Goal: Task Accomplishment & Management: Manage account settings

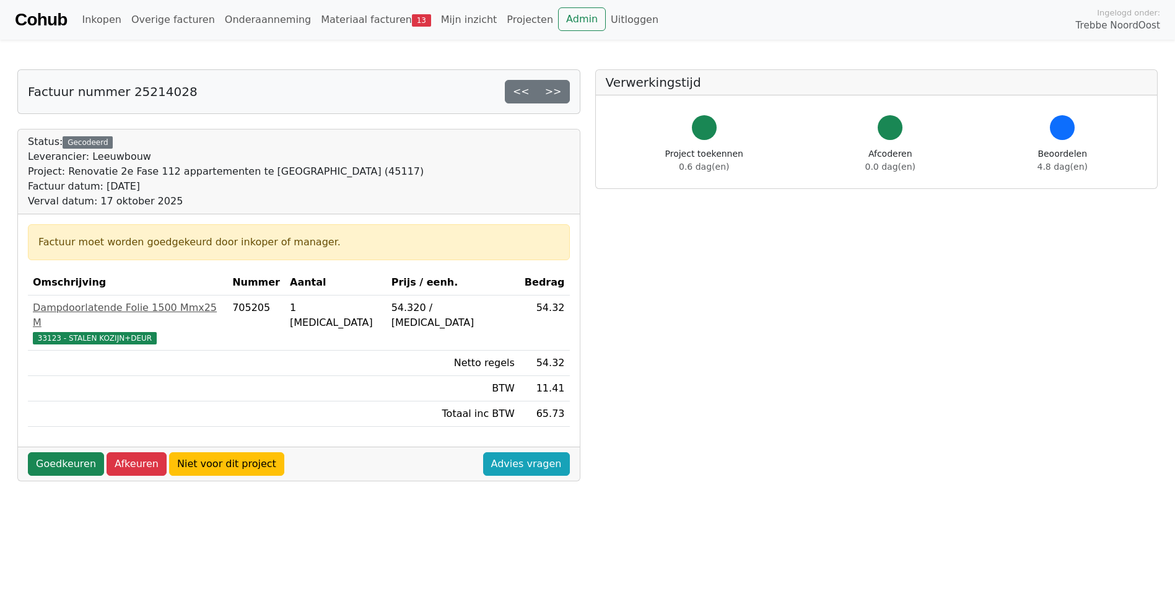
click at [64, 452] on link "Goedkeuren" at bounding box center [66, 464] width 76 height 24
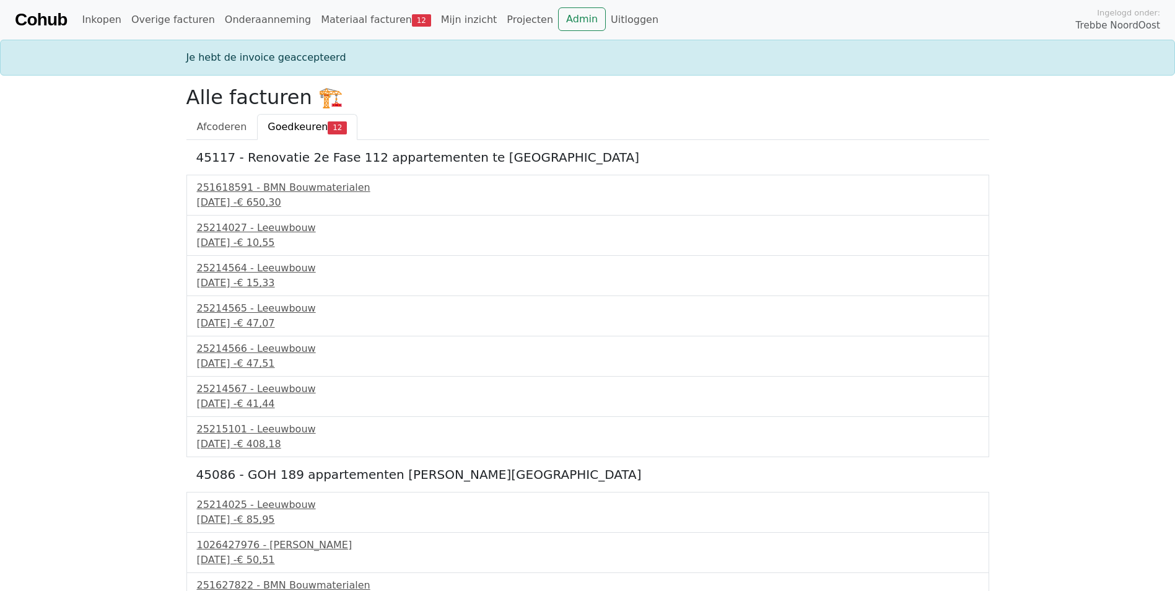
click at [260, 206] on div "17 september 2025 - € 650,30" at bounding box center [588, 202] width 782 height 15
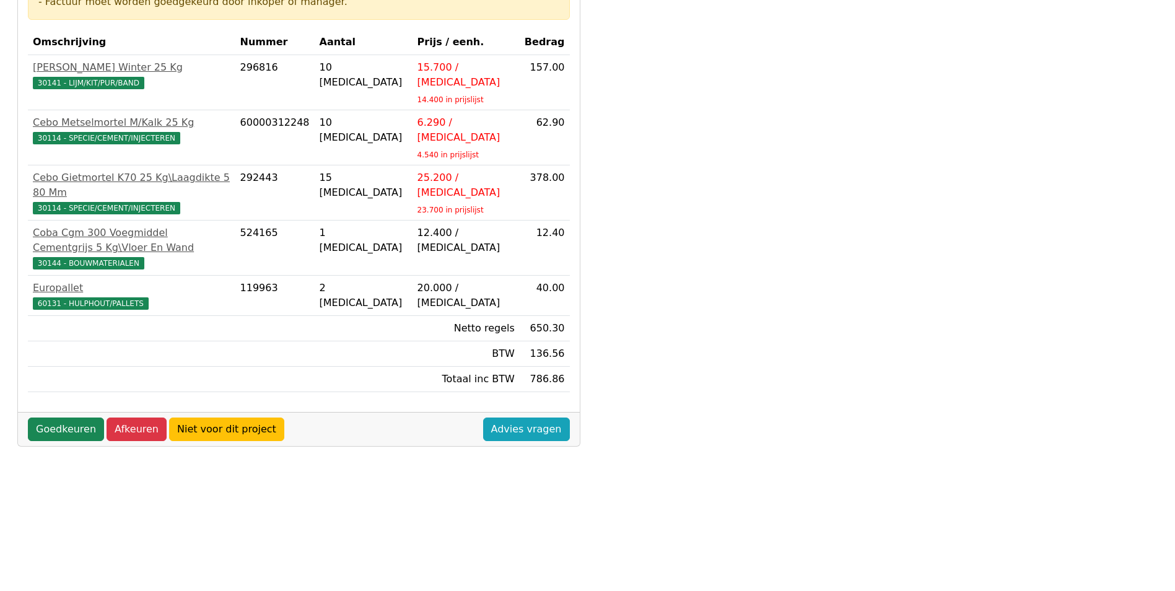
scroll to position [328, 0]
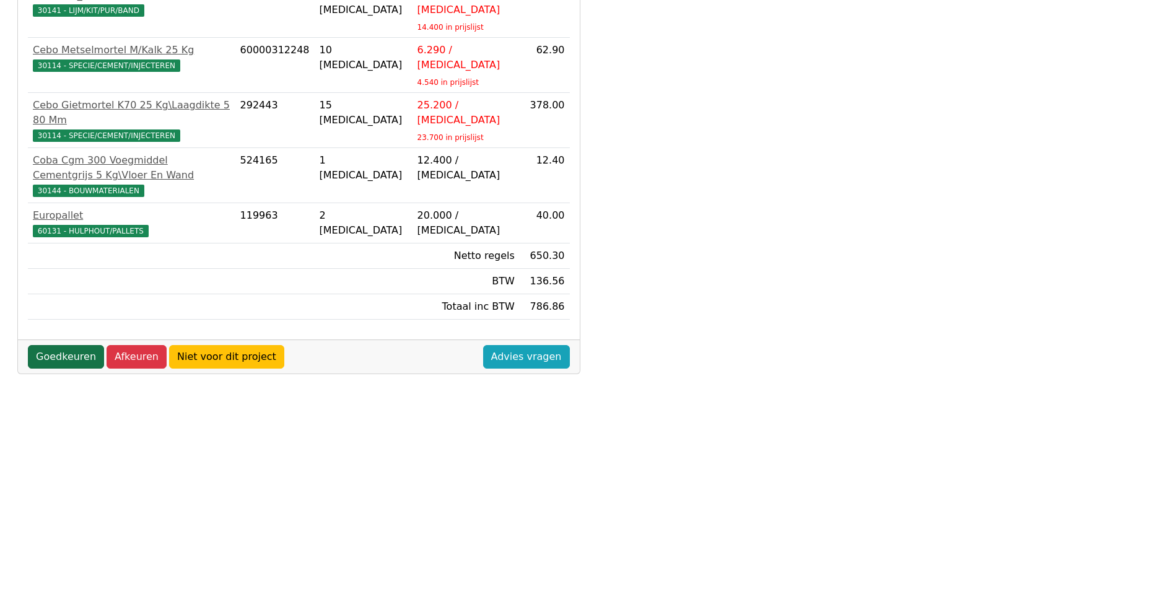
click at [65, 345] on link "Goedkeuren" at bounding box center [66, 357] width 76 height 24
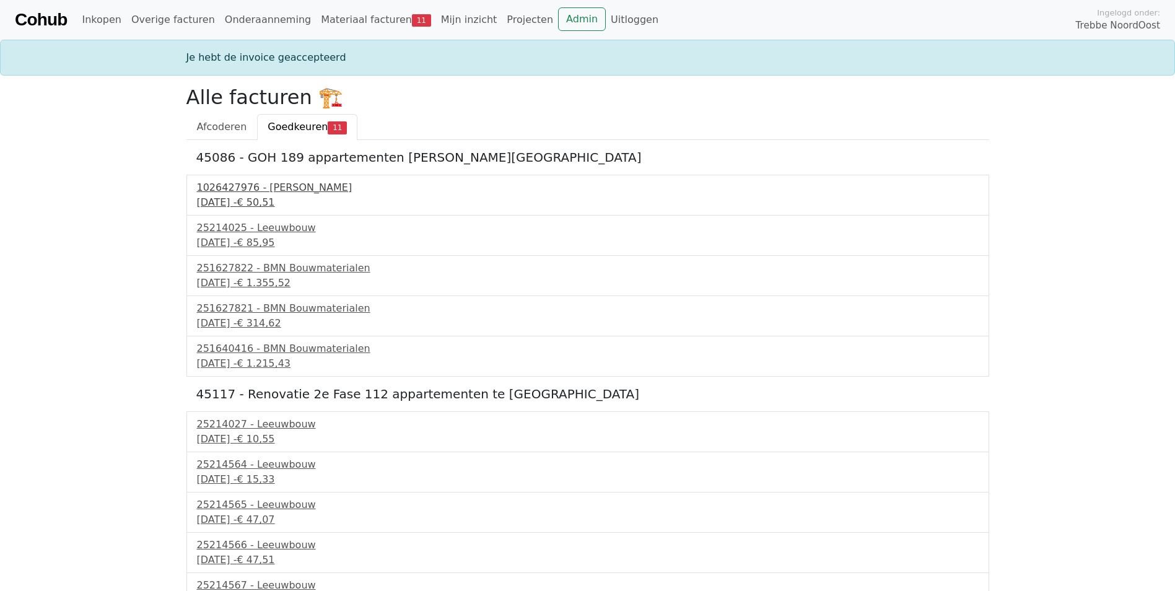
click at [233, 200] on div "[DATE] - € 50,51" at bounding box center [588, 202] width 782 height 15
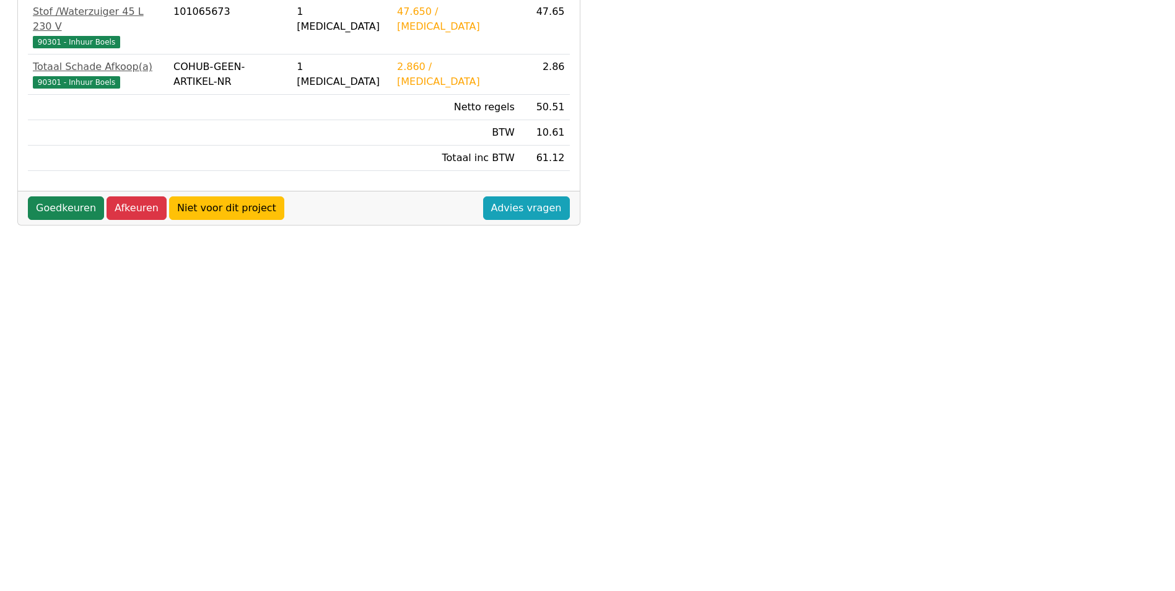
scroll to position [328, 0]
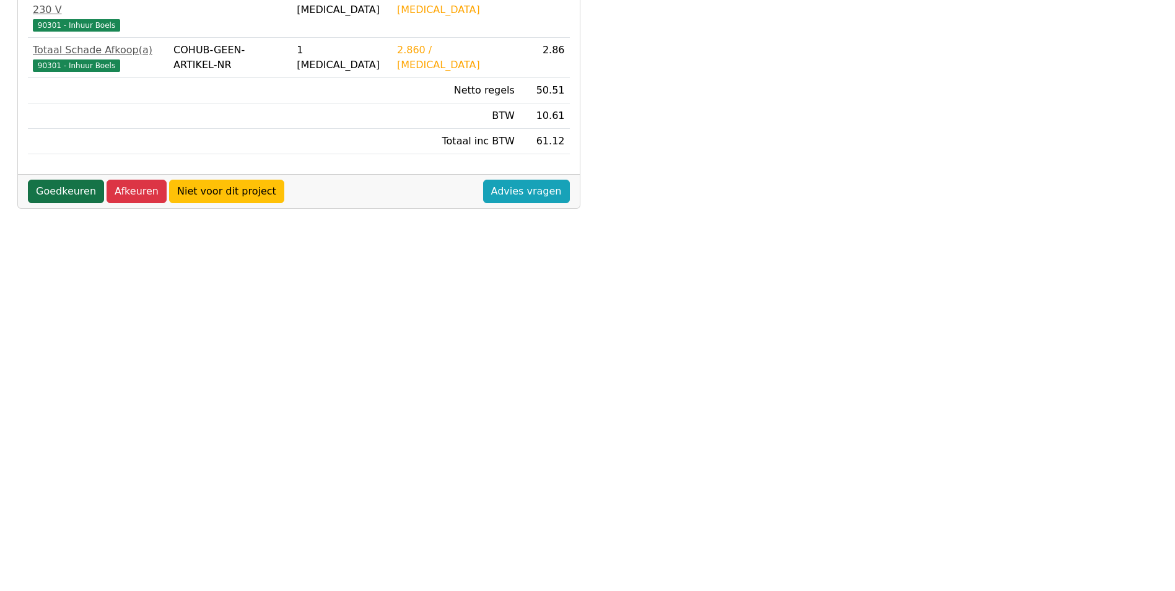
click at [55, 180] on link "Goedkeuren" at bounding box center [66, 192] width 76 height 24
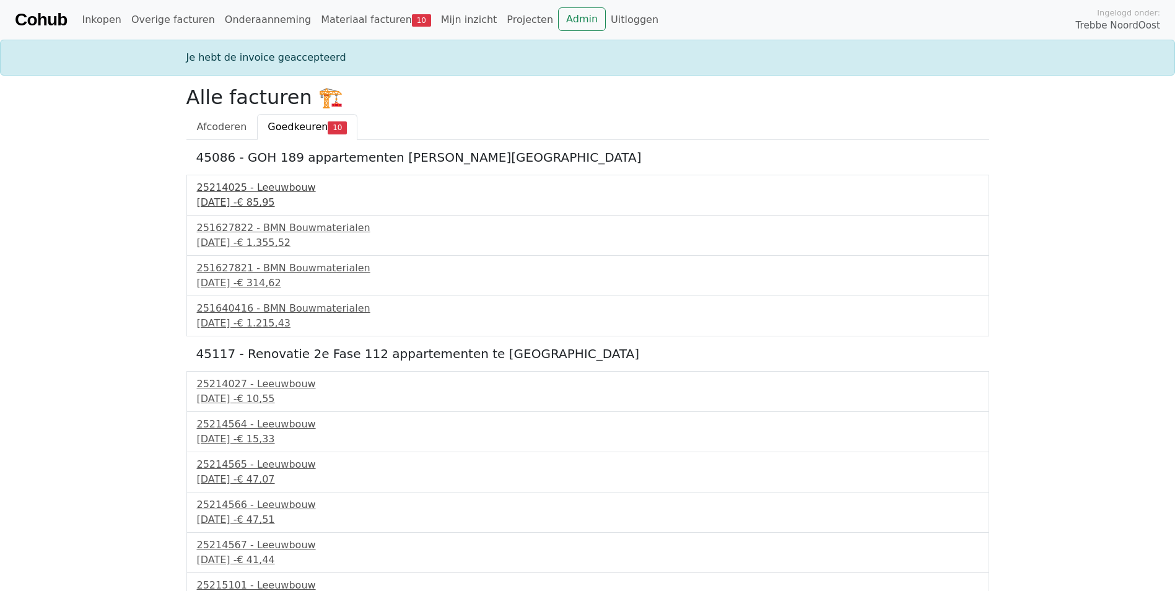
click at [235, 193] on div "25214025 - Leeuwbouw" at bounding box center [588, 187] width 782 height 15
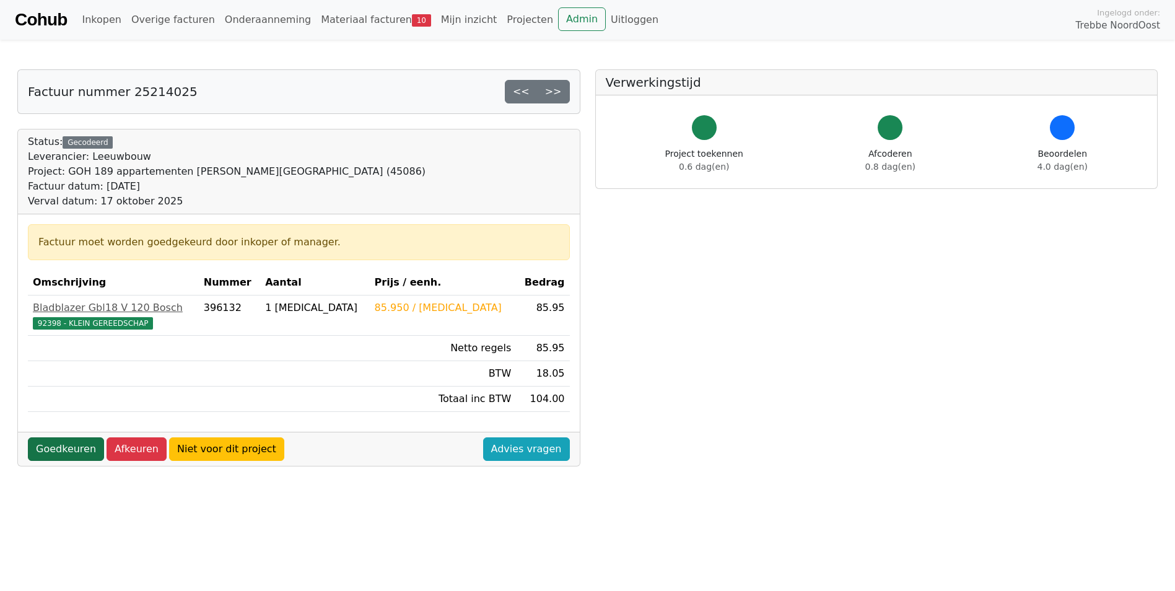
click at [65, 449] on link "Goedkeuren" at bounding box center [66, 449] width 76 height 24
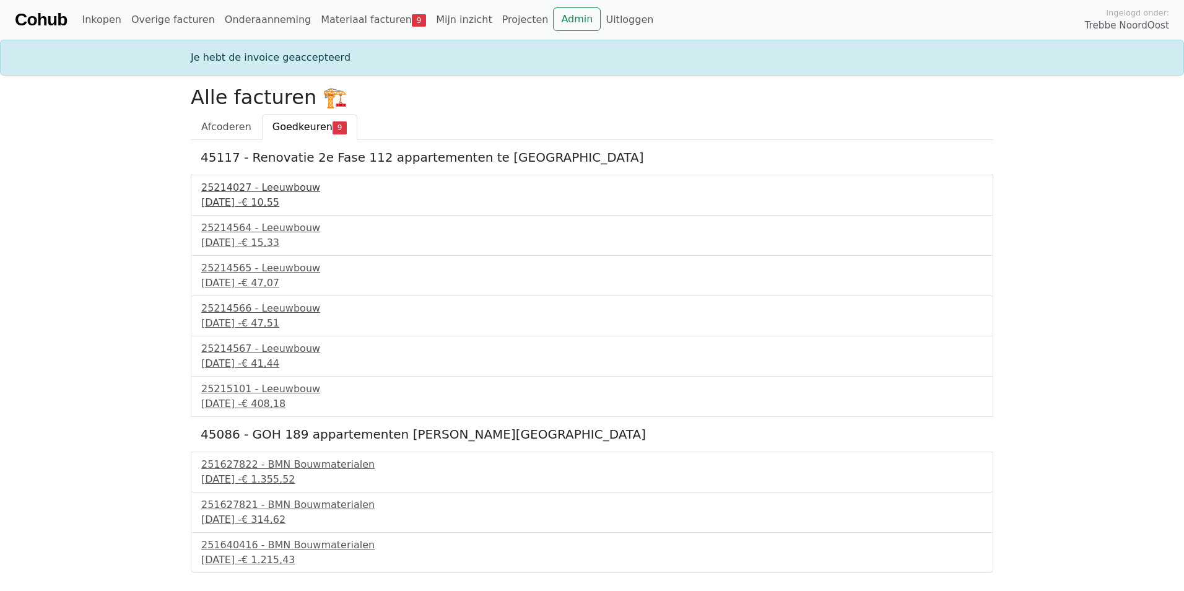
click at [240, 185] on div "25214027 - Leeuwbouw" at bounding box center [592, 187] width 782 height 15
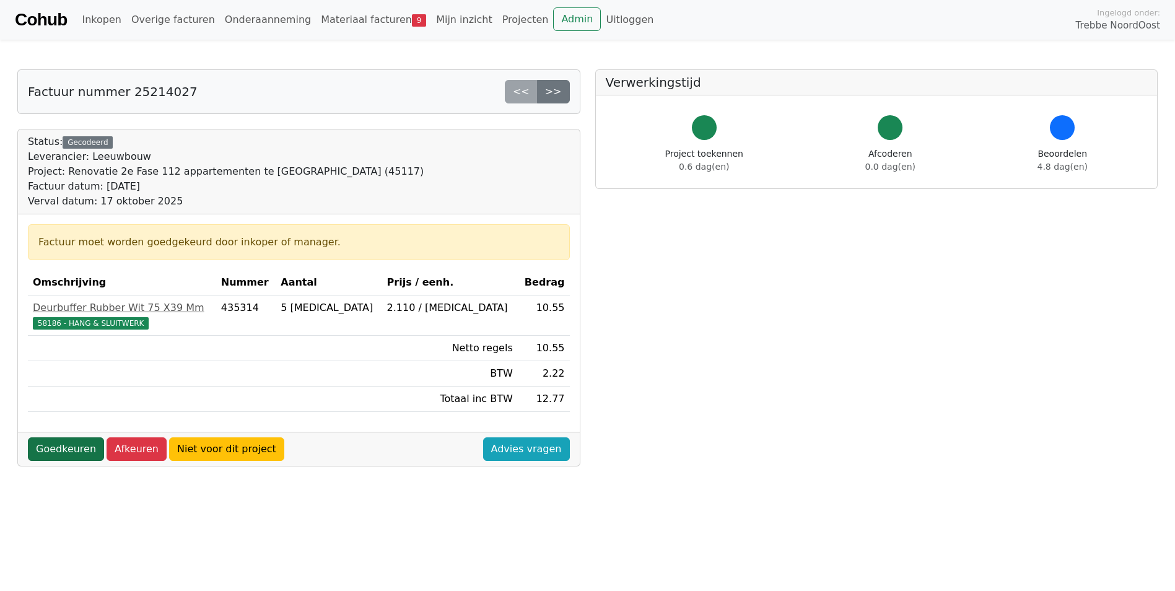
click at [57, 446] on link "Goedkeuren" at bounding box center [66, 449] width 76 height 24
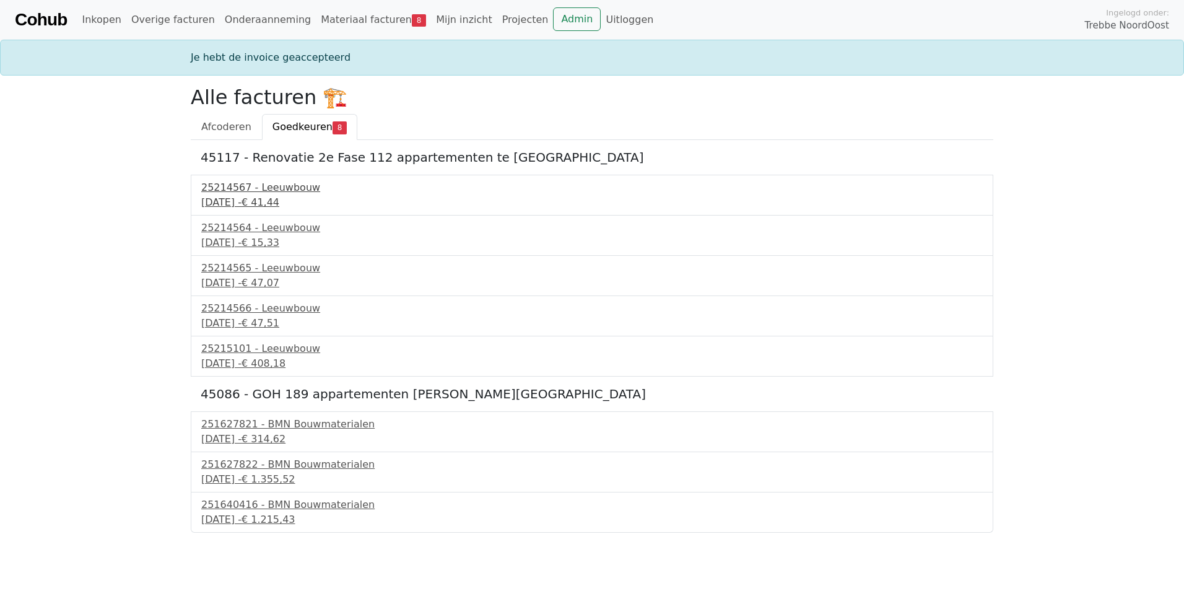
click at [291, 201] on div "[DATE] - € 41,44" at bounding box center [592, 202] width 782 height 15
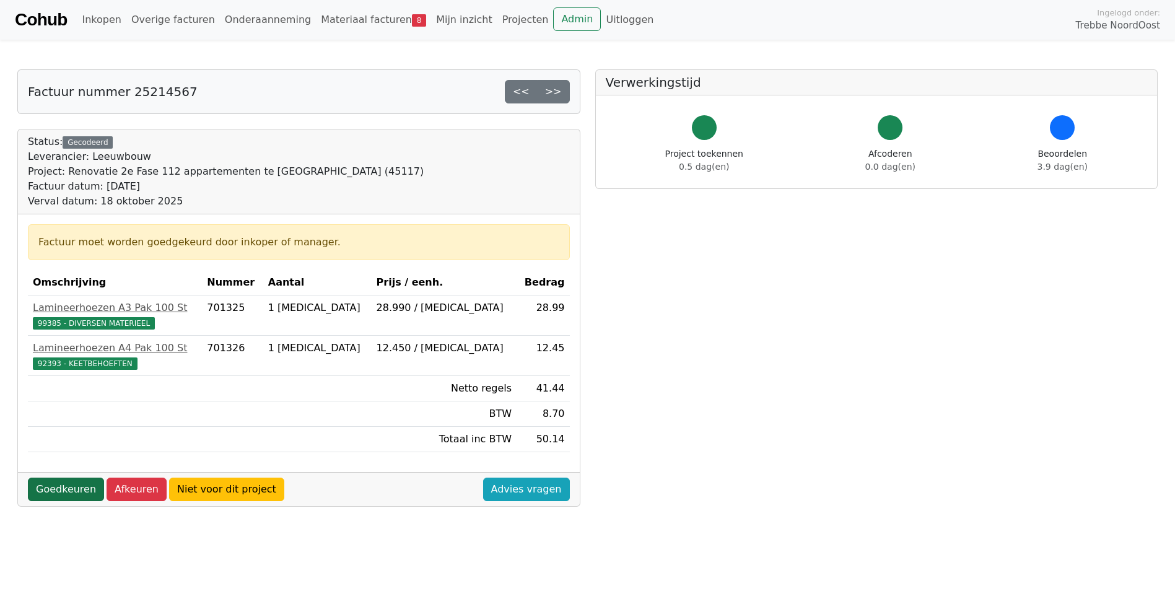
click at [72, 487] on link "Goedkeuren" at bounding box center [66, 490] width 76 height 24
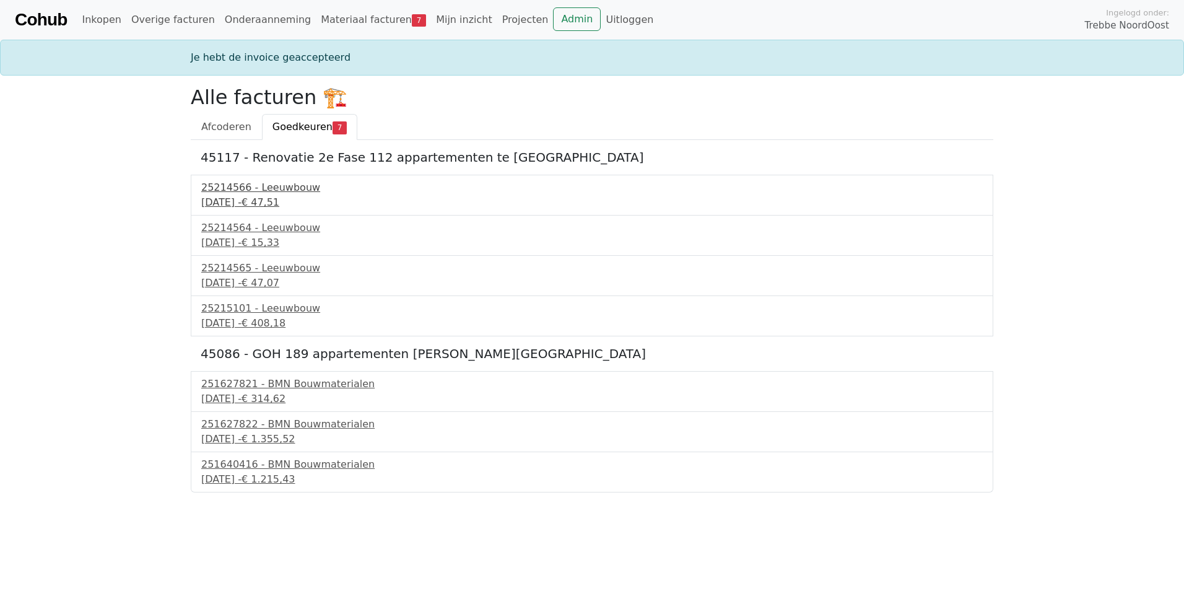
click at [218, 196] on div "[DATE] - € 47,51" at bounding box center [592, 202] width 782 height 15
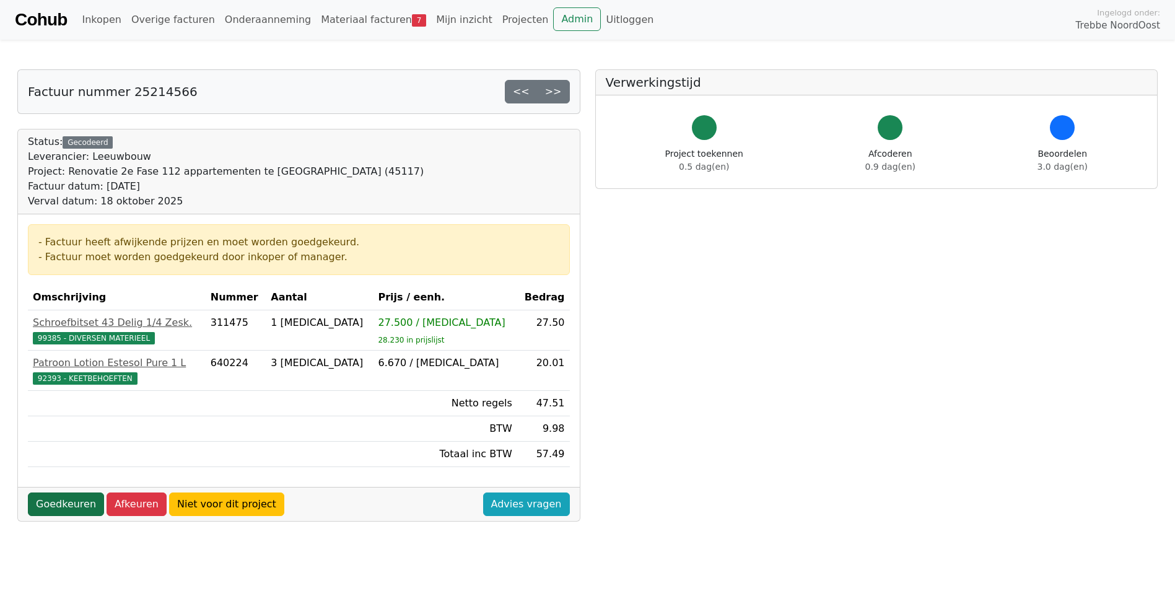
click at [68, 510] on link "Goedkeuren" at bounding box center [66, 504] width 76 height 24
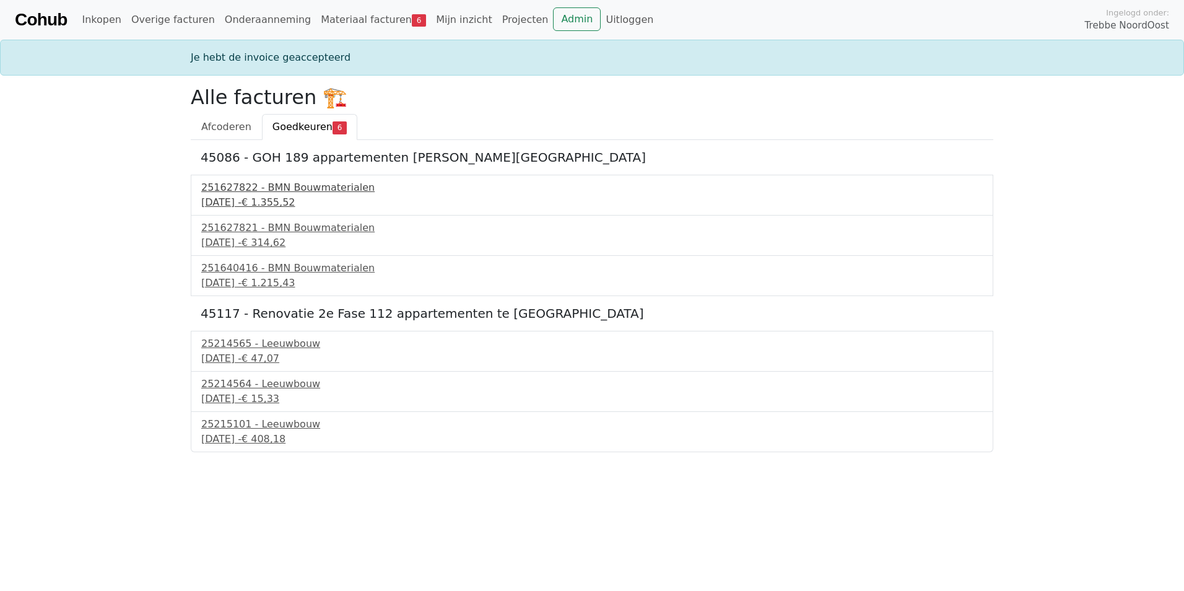
click at [265, 199] on div "18 september 2025 - € 1.355,52" at bounding box center [592, 202] width 782 height 15
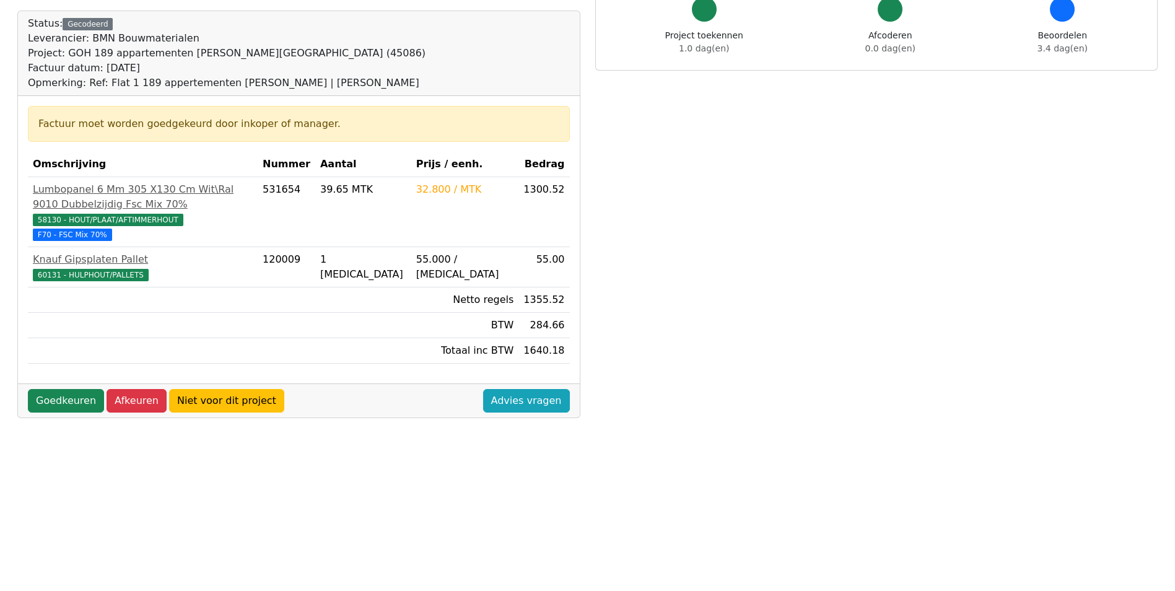
scroll to position [186, 0]
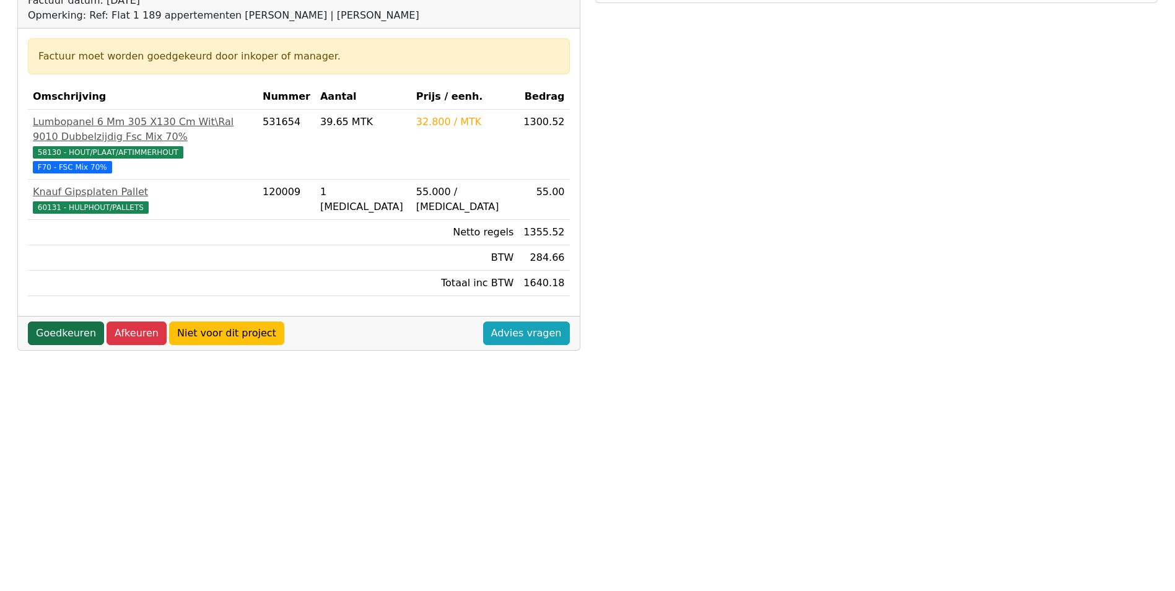
click at [63, 336] on link "Goedkeuren" at bounding box center [66, 334] width 76 height 24
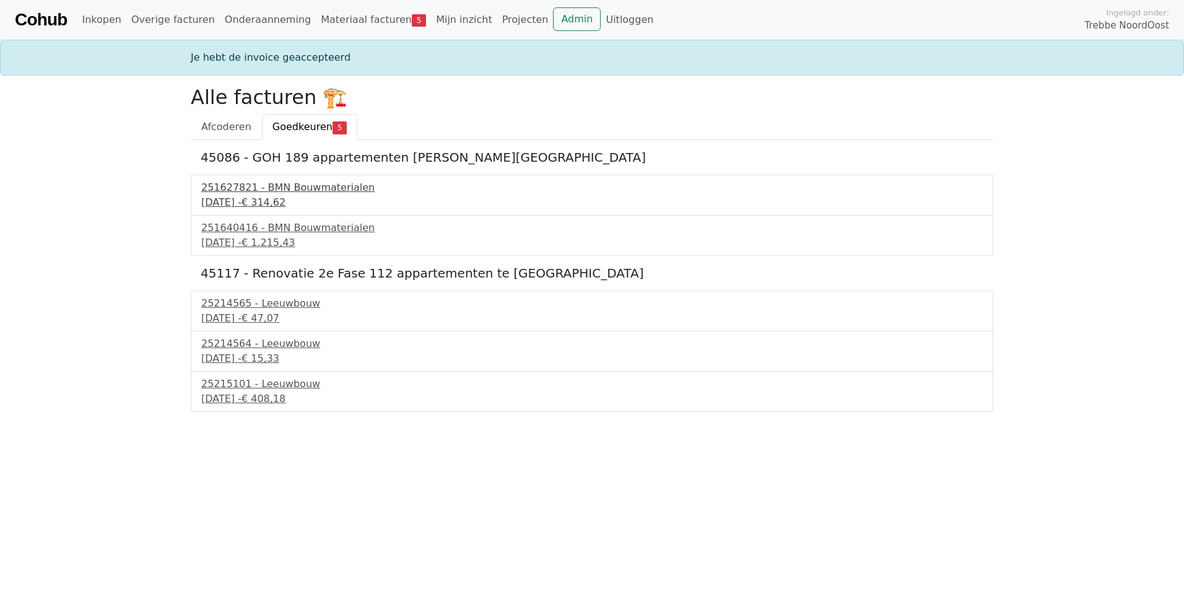
click at [298, 193] on div "251627821 - BMN Bouwmaterialen" at bounding box center [592, 187] width 782 height 15
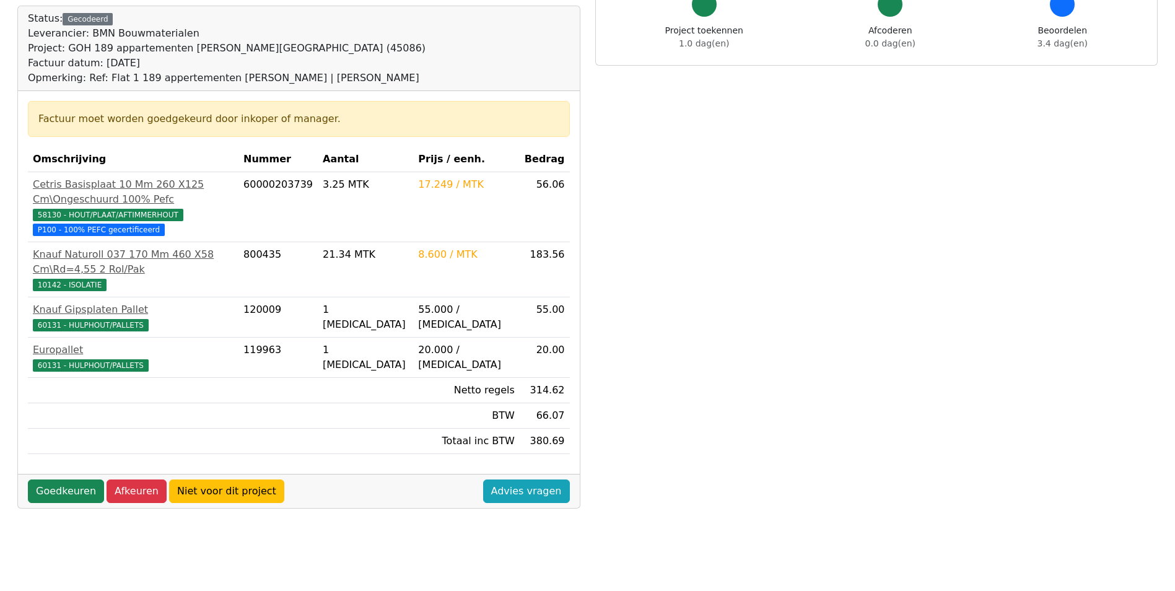
scroll to position [124, 0]
click at [82, 479] on link "Goedkeuren" at bounding box center [66, 491] width 76 height 24
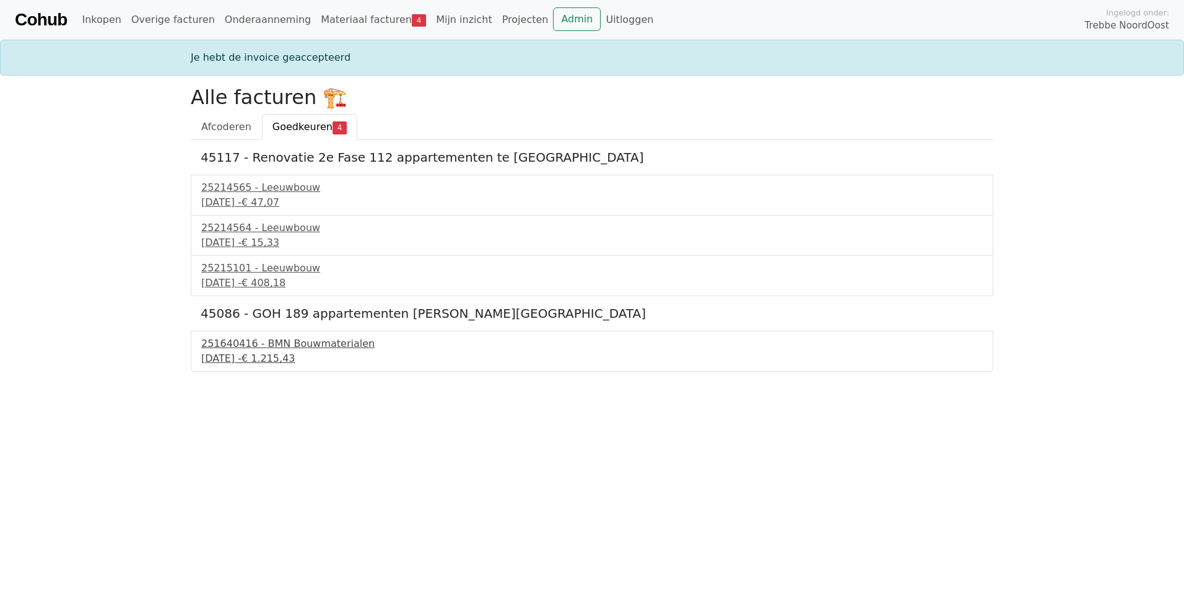
click at [248, 344] on div "251640416 - BMN Bouwmaterialen" at bounding box center [592, 343] width 782 height 15
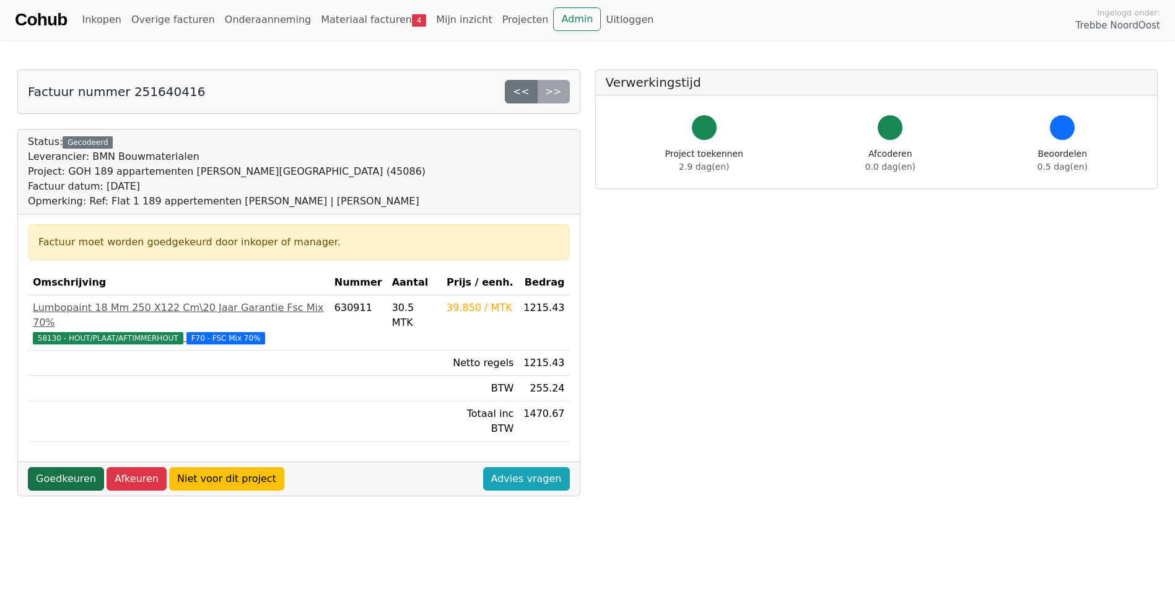
click at [55, 467] on link "Goedkeuren" at bounding box center [66, 479] width 76 height 24
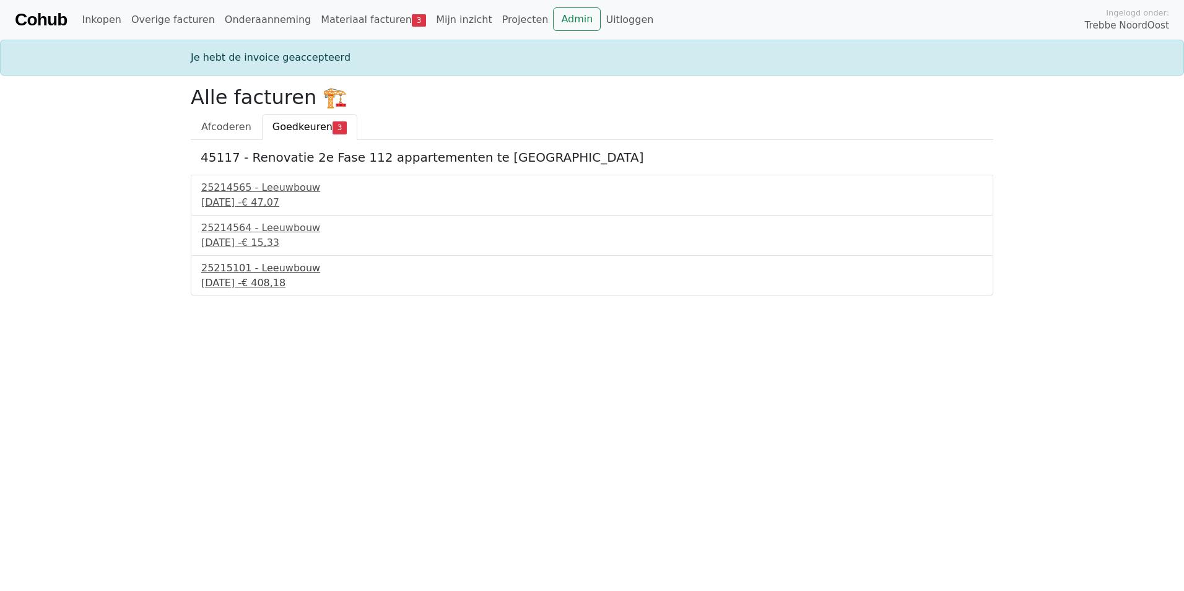
click at [251, 280] on div "[DATE] - € 408,18" at bounding box center [592, 283] width 782 height 15
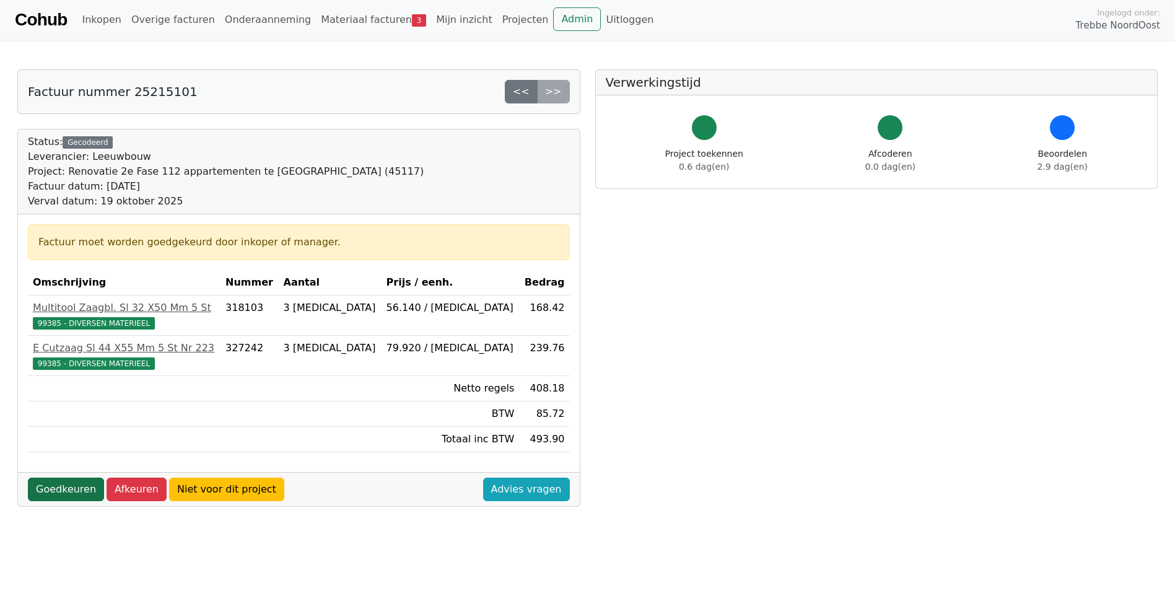
click at [66, 491] on link "Goedkeuren" at bounding box center [66, 490] width 76 height 24
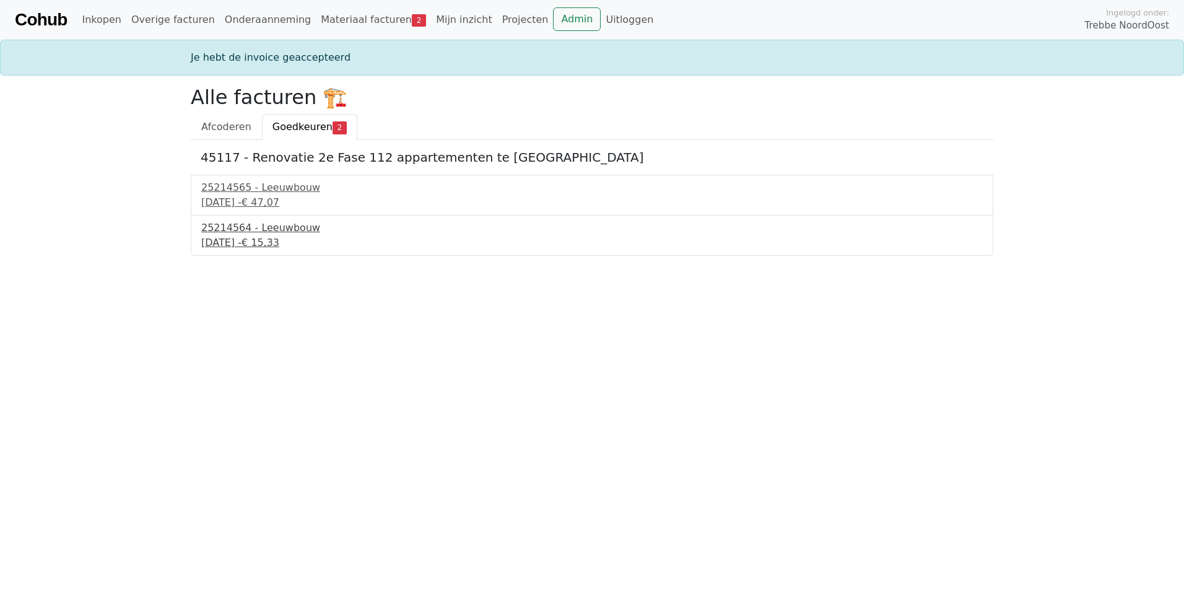
click at [278, 245] on div "[DATE] - € 15,33" at bounding box center [592, 242] width 782 height 15
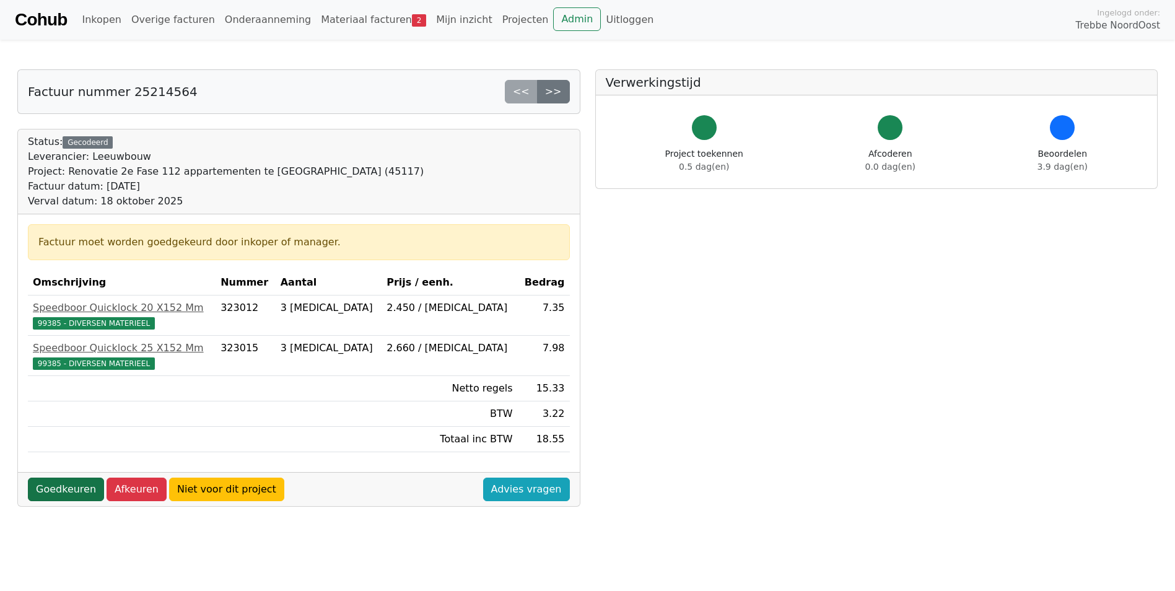
click at [61, 487] on link "Goedkeuren" at bounding box center [66, 490] width 76 height 24
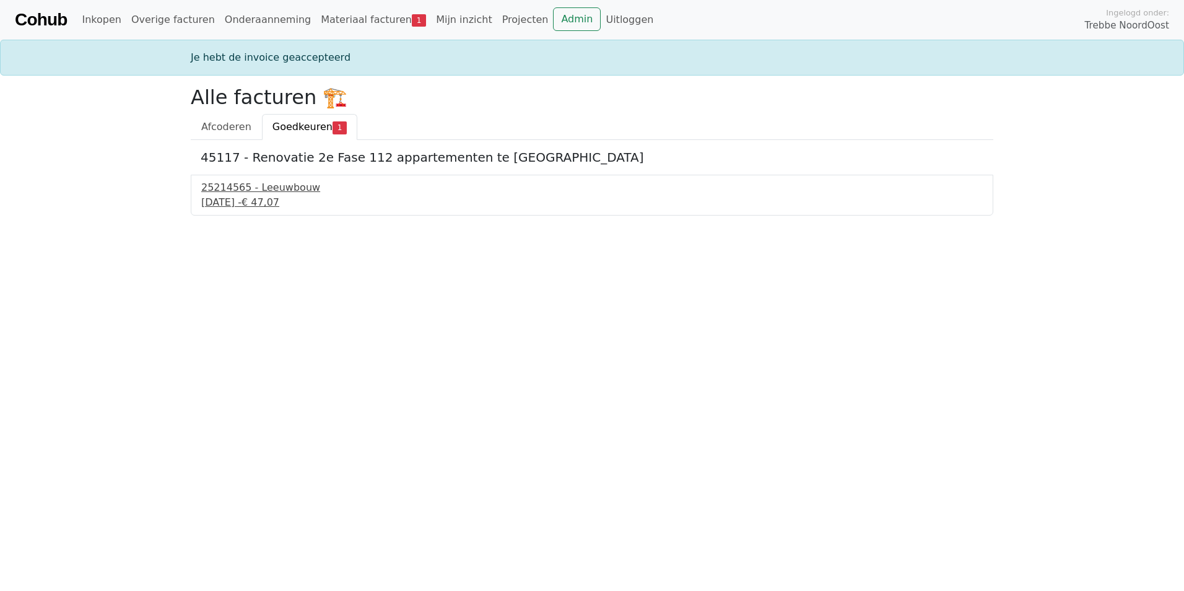
click at [281, 192] on div "25214565 - Leeuwbouw" at bounding box center [592, 187] width 782 height 15
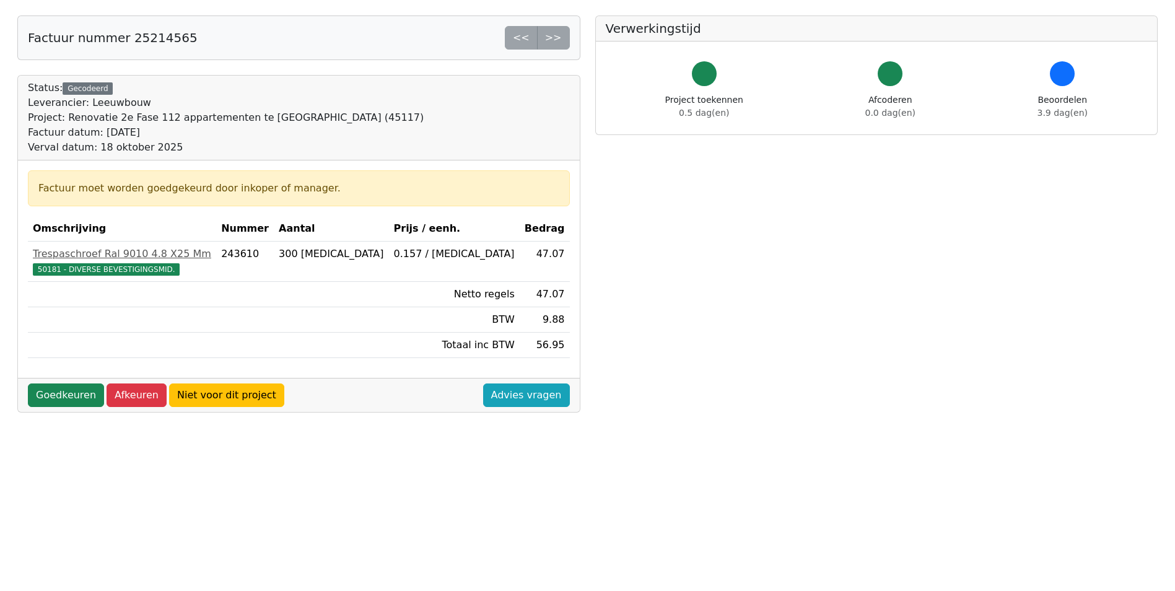
scroll to position [124, 0]
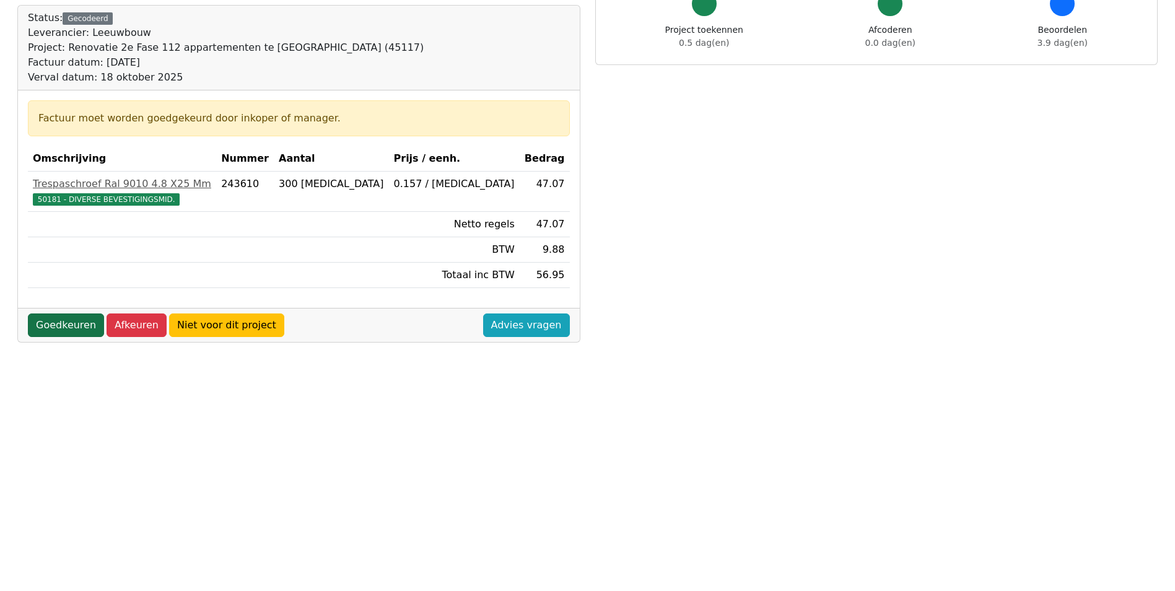
click at [70, 330] on link "Goedkeuren" at bounding box center [66, 325] width 76 height 24
